Goal: Task Accomplishment & Management: Use online tool/utility

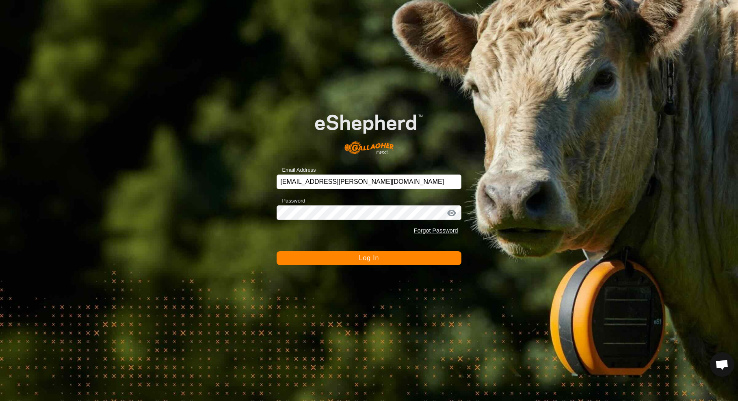
drag, startPoint x: 356, startPoint y: 264, endPoint x: 372, endPoint y: 263, distance: 15.9
click at [359, 264] on button "Log In" at bounding box center [369, 259] width 184 height 14
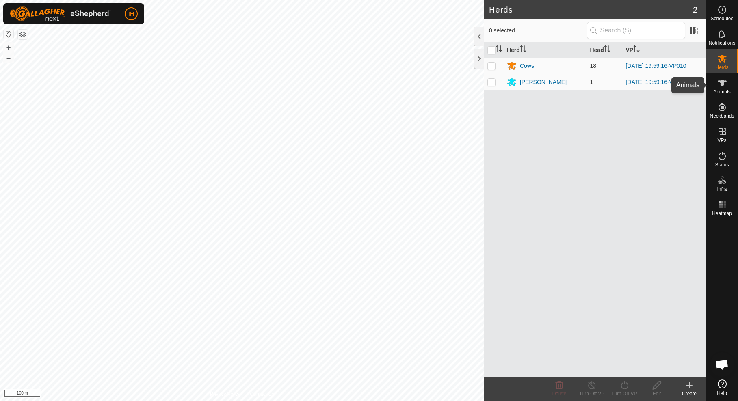
click at [722, 87] on icon at bounding box center [723, 83] width 10 height 10
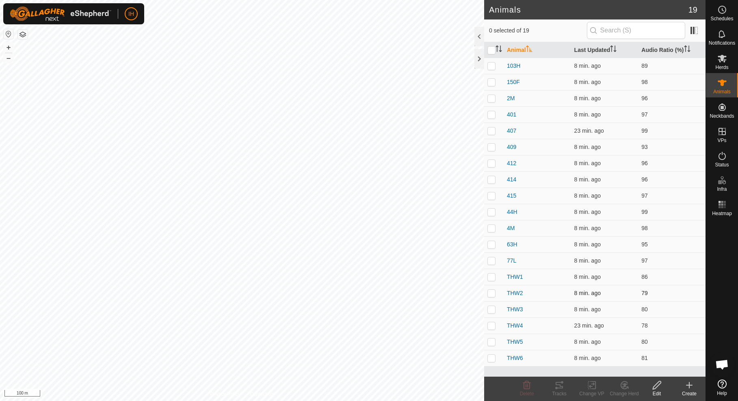
drag, startPoint x: 492, startPoint y: 278, endPoint x: 495, endPoint y: 291, distance: 13.7
click at [492, 278] on p-checkbox at bounding box center [492, 277] width 8 height 7
checkbox input "true"
click at [495, 293] on p-checkbox at bounding box center [492, 293] width 8 height 7
checkbox input "true"
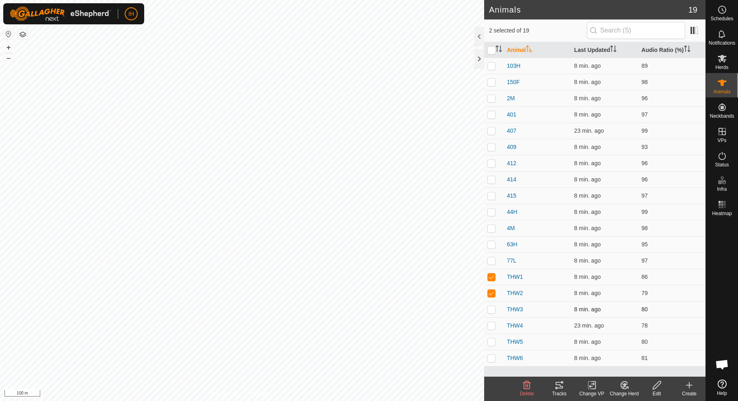
click at [491, 310] on p-checkbox at bounding box center [492, 309] width 8 height 7
checkbox input "true"
drag, startPoint x: 492, startPoint y: 328, endPoint x: 493, endPoint y: 332, distance: 4.1
click at [492, 328] on p-checkbox at bounding box center [492, 326] width 8 height 7
checkbox input "true"
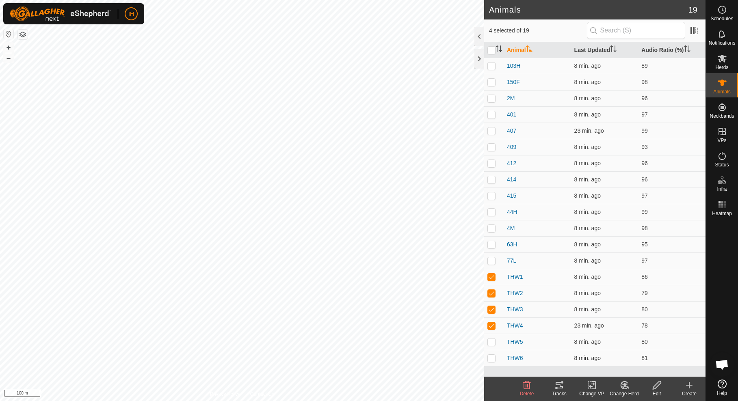
drag, startPoint x: 494, startPoint y: 342, endPoint x: 494, endPoint y: 351, distance: 9.3
click at [494, 343] on p-checkbox at bounding box center [492, 342] width 8 height 7
checkbox input "true"
drag, startPoint x: 493, startPoint y: 360, endPoint x: 503, endPoint y: 368, distance: 13.1
click at [493, 360] on p-checkbox at bounding box center [492, 358] width 8 height 7
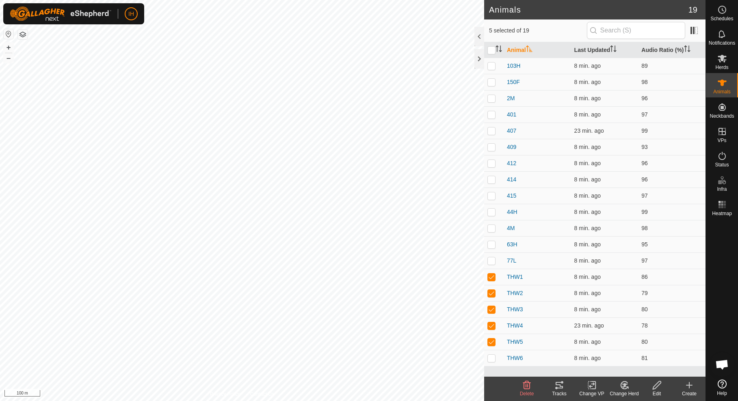
checkbox input "true"
click at [562, 388] on icon at bounding box center [559, 385] width 7 height 7
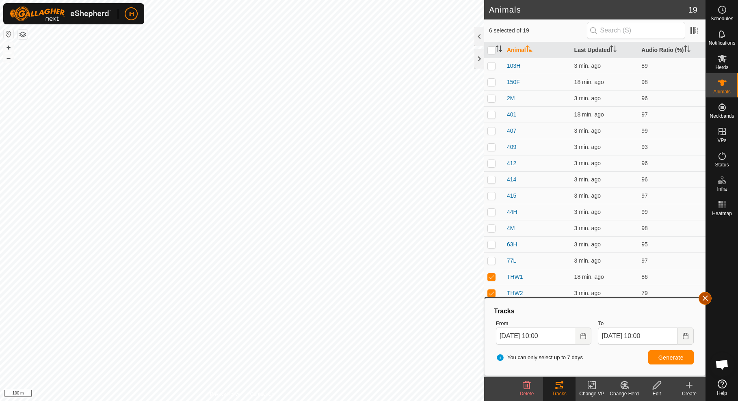
click at [710, 297] on button "button" at bounding box center [705, 298] width 13 height 13
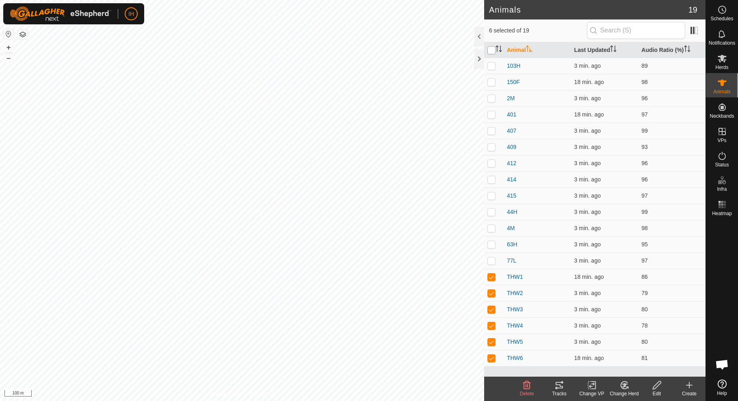
click at [493, 52] on input "checkbox" at bounding box center [492, 50] width 8 height 8
checkbox input "true"
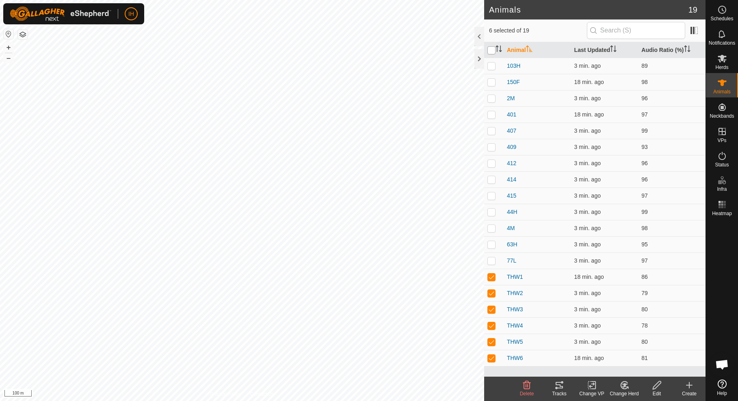
checkbox input "true"
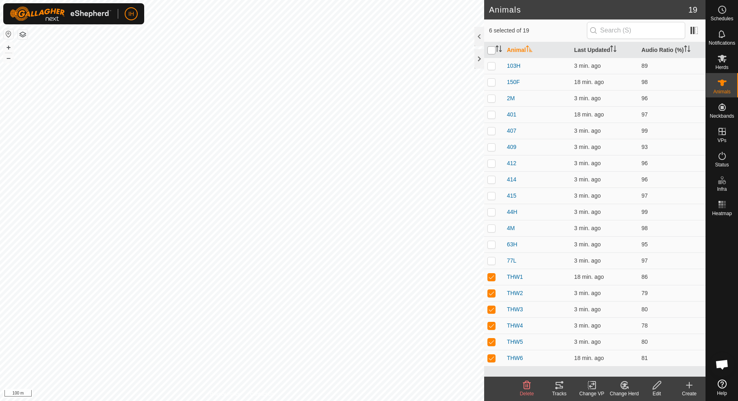
checkbox input "true"
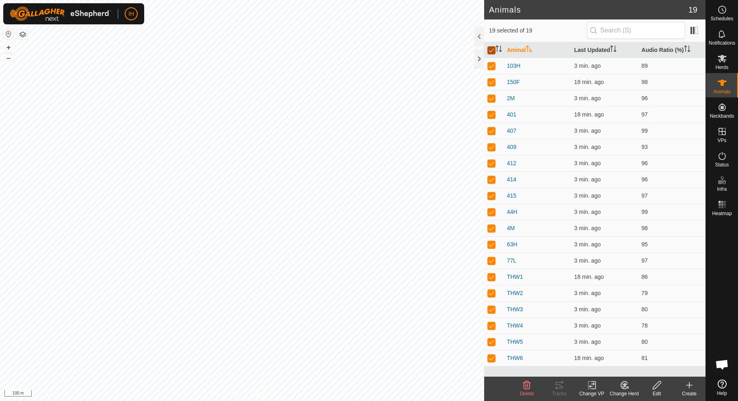
click at [493, 52] on input "checkbox" at bounding box center [492, 50] width 8 height 8
checkbox input "false"
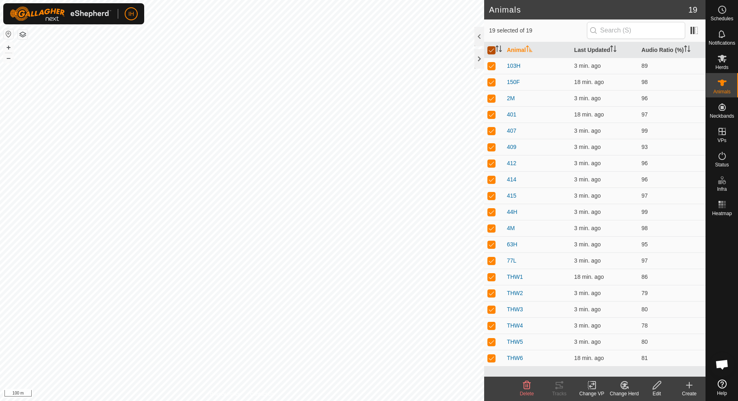
checkbox input "false"
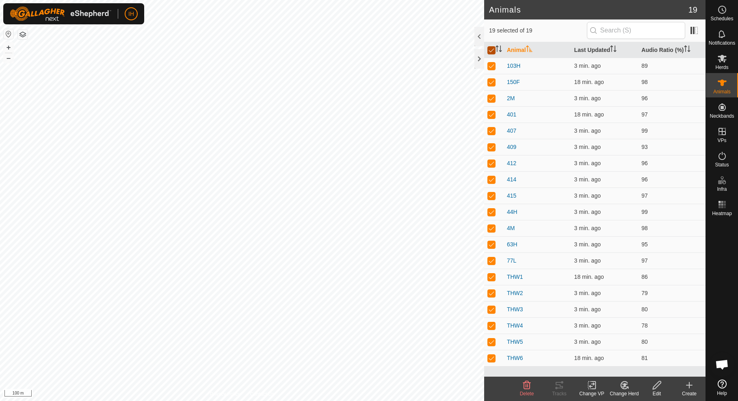
checkbox input "false"
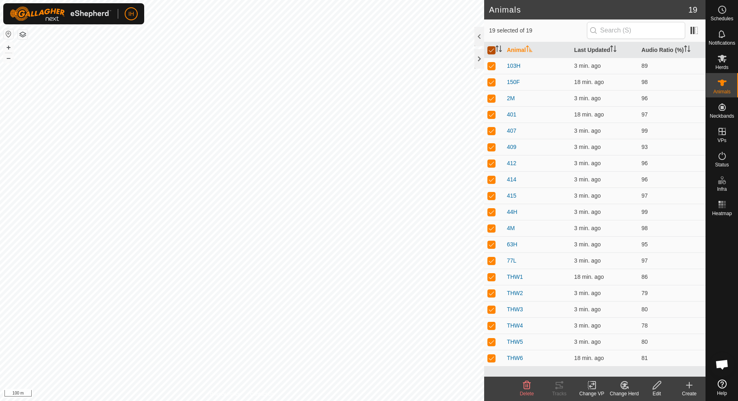
checkbox input "false"
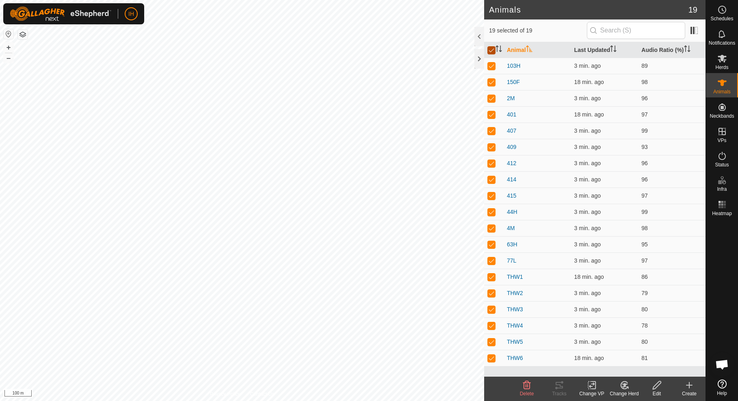
checkbox input "false"
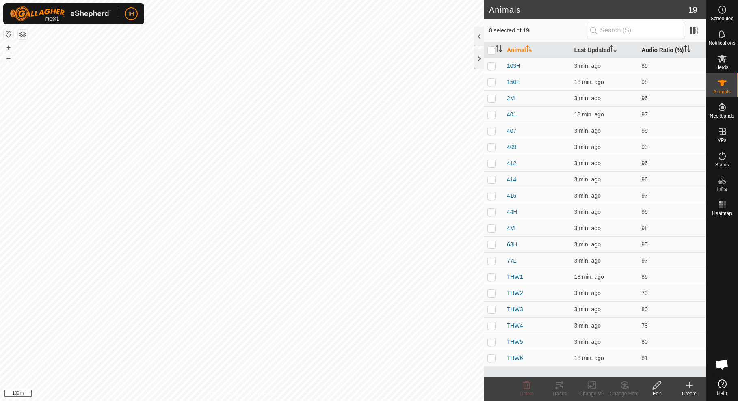
click at [662, 50] on th "Audio Ratio (%)" at bounding box center [671, 50] width 67 height 16
click at [492, 65] on p-checkbox at bounding box center [492, 66] width 8 height 7
checkbox input "true"
drag, startPoint x: 493, startPoint y: 82, endPoint x: 493, endPoint y: 89, distance: 7.7
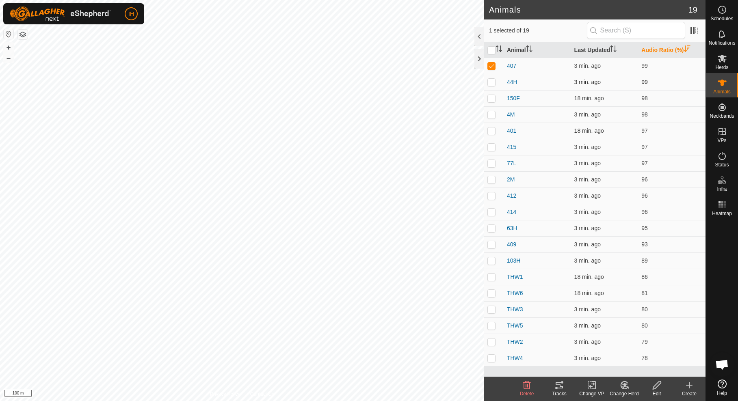
click at [493, 82] on p-checkbox at bounding box center [492, 82] width 8 height 7
checkbox input "true"
click at [493, 100] on p-checkbox at bounding box center [492, 98] width 8 height 7
checkbox input "true"
click at [492, 113] on p-checkbox at bounding box center [492, 114] width 8 height 7
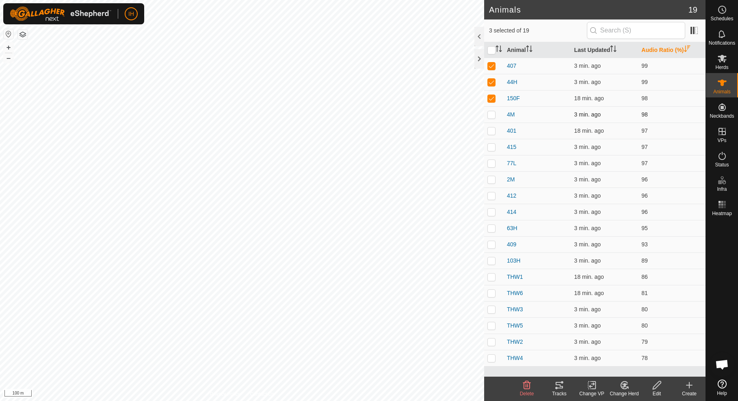
checkbox input "true"
click at [492, 133] on p-checkbox at bounding box center [492, 131] width 8 height 7
checkbox input "true"
click at [557, 391] on div "Tracks" at bounding box center [559, 394] width 33 height 7
